Goal: Information Seeking & Learning: Learn about a topic

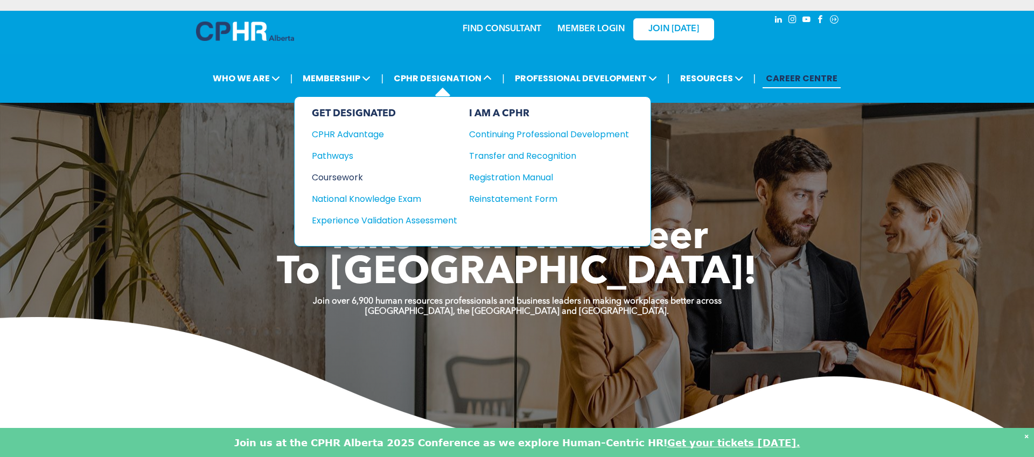
click at [353, 178] on div "Coursework" at bounding box center [377, 177] width 131 height 13
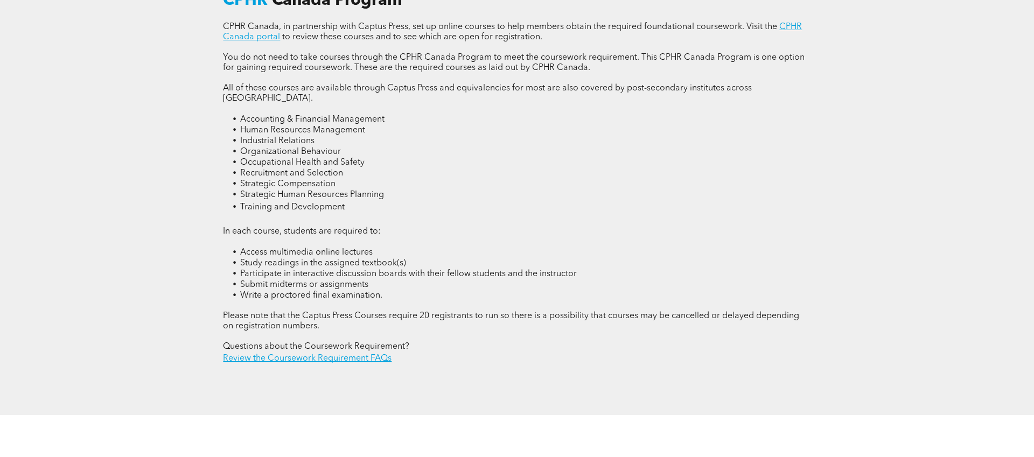
scroll to position [1555, 0]
click at [259, 33] on link "CPHR Canada portal" at bounding box center [512, 29] width 579 height 19
